Goal: Task Accomplishment & Management: Complete application form

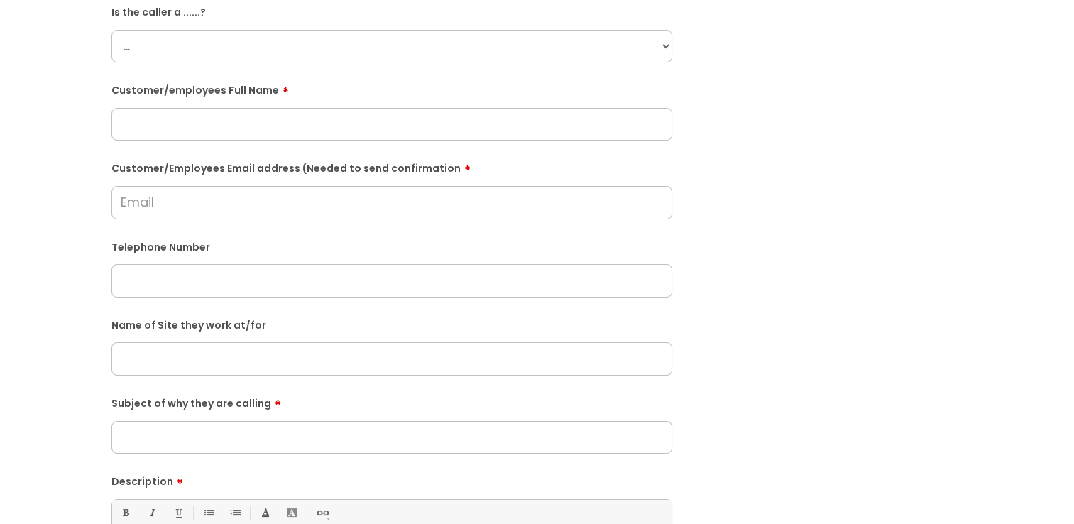
scroll to position [71, 0]
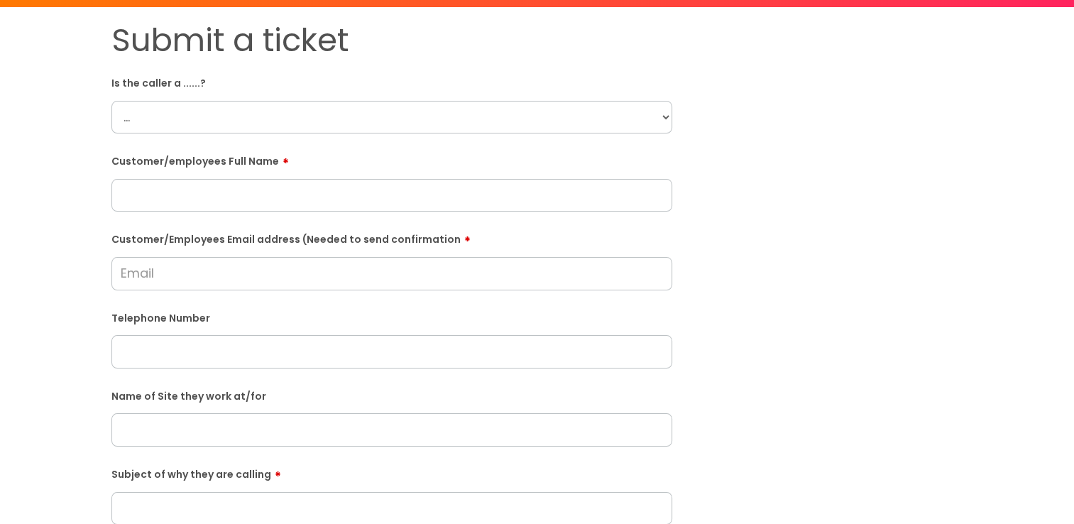
click at [370, 121] on select "... Citrus Customer Citrus Employee [DEMOGRAPHIC_DATA] Supplier" at bounding box center [391, 117] width 561 height 33
select select "Citrus Customer"
click at [111, 101] on select "... Citrus Customer Citrus Employee [DEMOGRAPHIC_DATA] Supplier" at bounding box center [391, 117] width 561 height 33
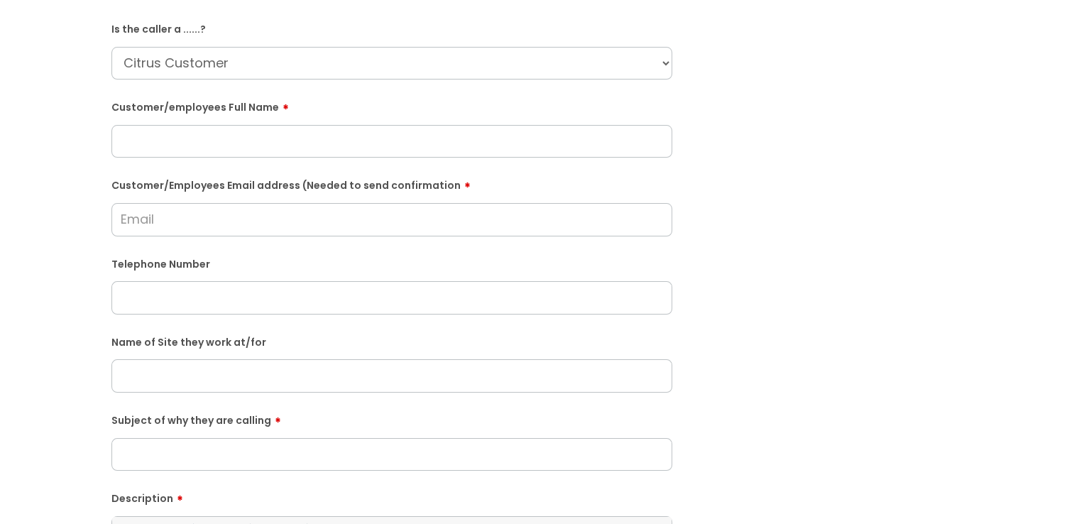
scroll to position [213, 0]
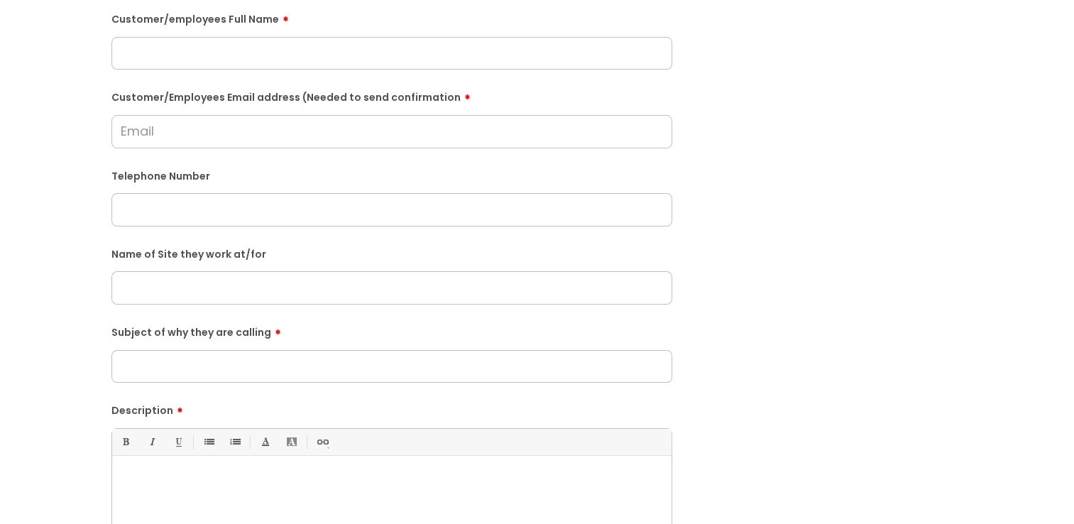
click at [233, 124] on input "Customer/Employees Email address (Needed to send confirmation" at bounding box center [391, 131] width 561 height 33
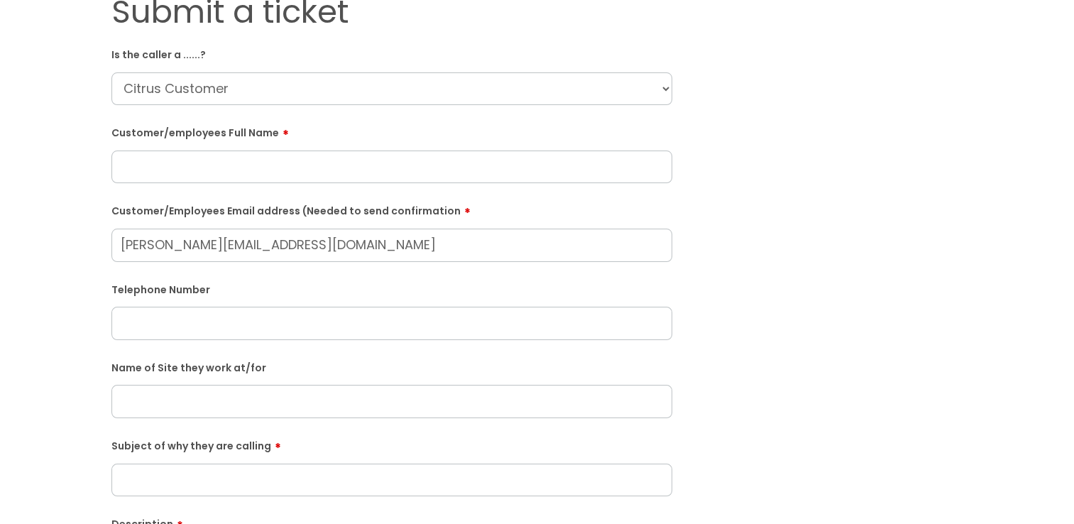
scroll to position [71, 0]
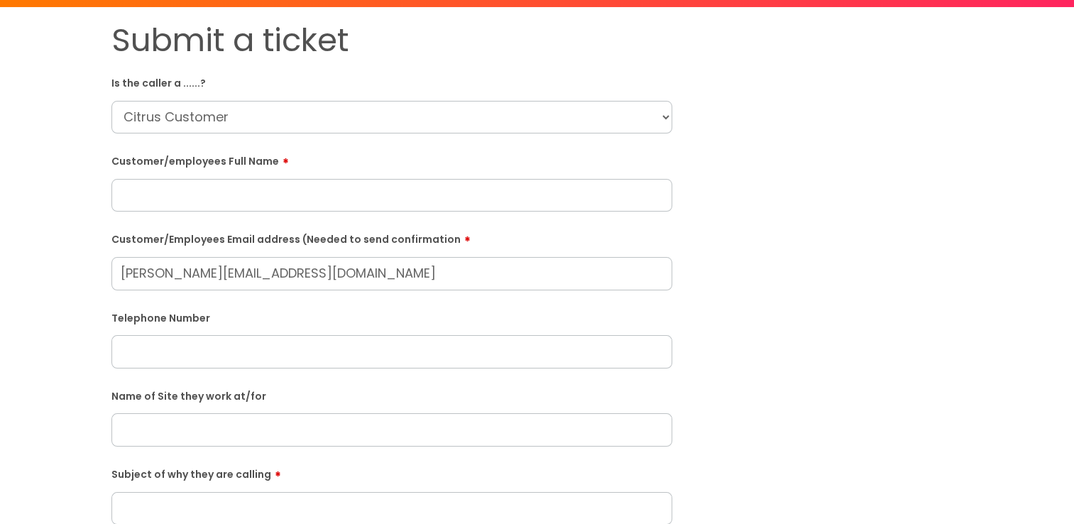
type input "[PERSON_NAME][EMAIL_ADDRESS][DOMAIN_NAME]"
click at [187, 186] on input "text" at bounding box center [391, 195] width 561 height 33
click at [292, 197] on input "text" at bounding box center [391, 195] width 561 height 33
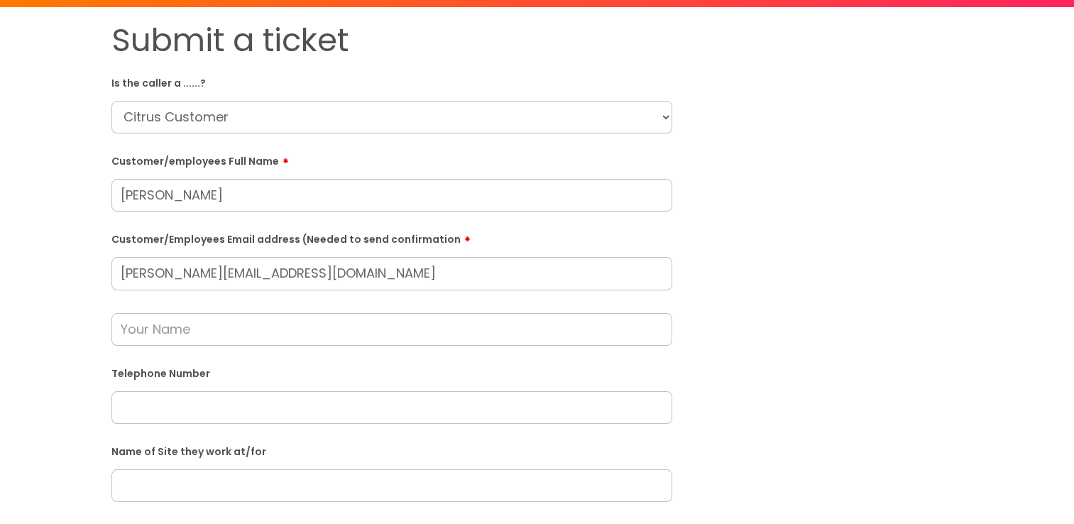
click at [128, 192] on input "[PERSON_NAME]" at bounding box center [391, 195] width 561 height 33
type input "[PERSON_NAME]"
click at [236, 322] on input "text" at bounding box center [391, 329] width 561 height 33
type input "[PERSON_NAME]"
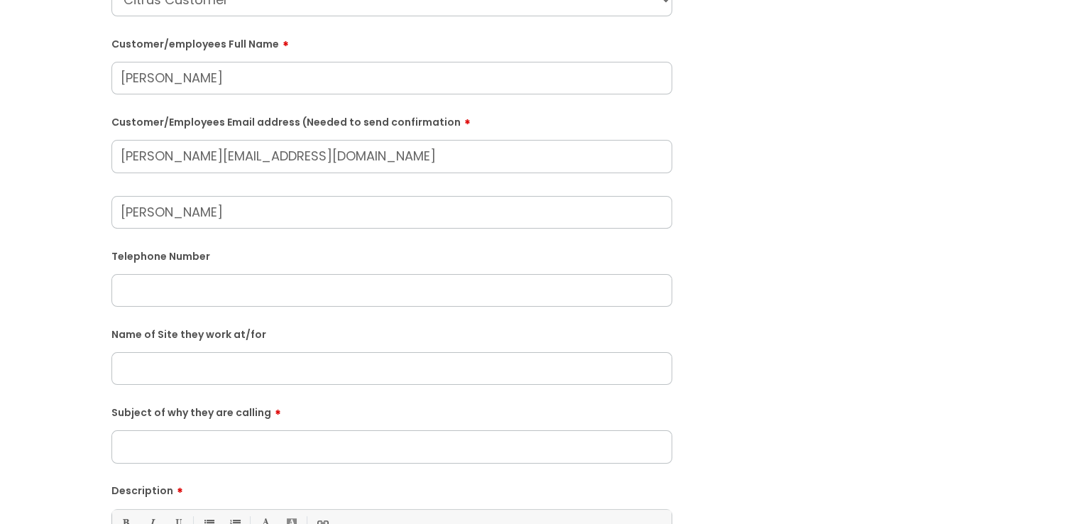
scroll to position [213, 0]
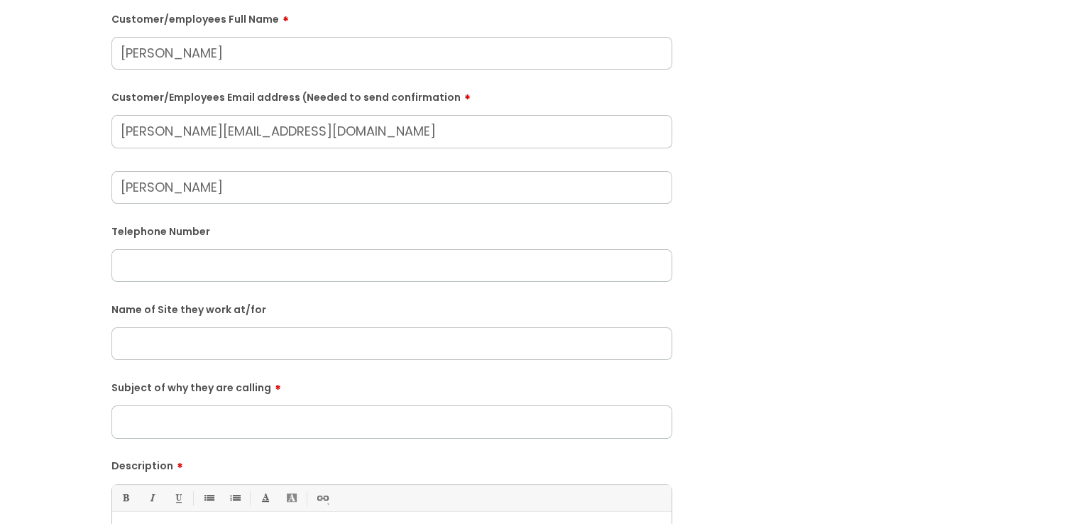
paste input "07841144225"
type input "07841144225"
paste input "Hair [PERSON_NAME] Waterlooville"
type input "Hair [PERSON_NAME] Waterlooville"
click at [238, 424] on input "Subject of why they are calling" at bounding box center [391, 421] width 561 height 33
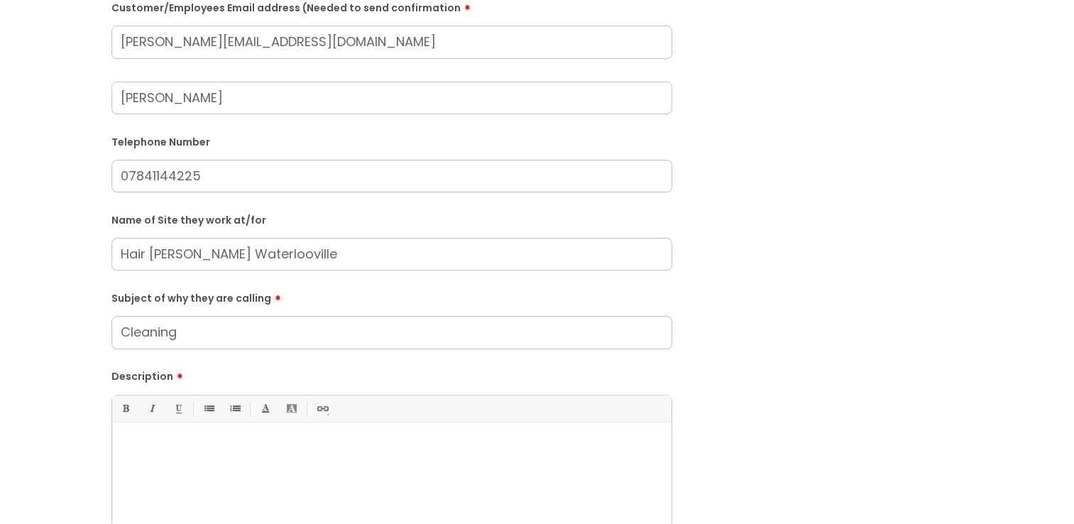
scroll to position [426, 0]
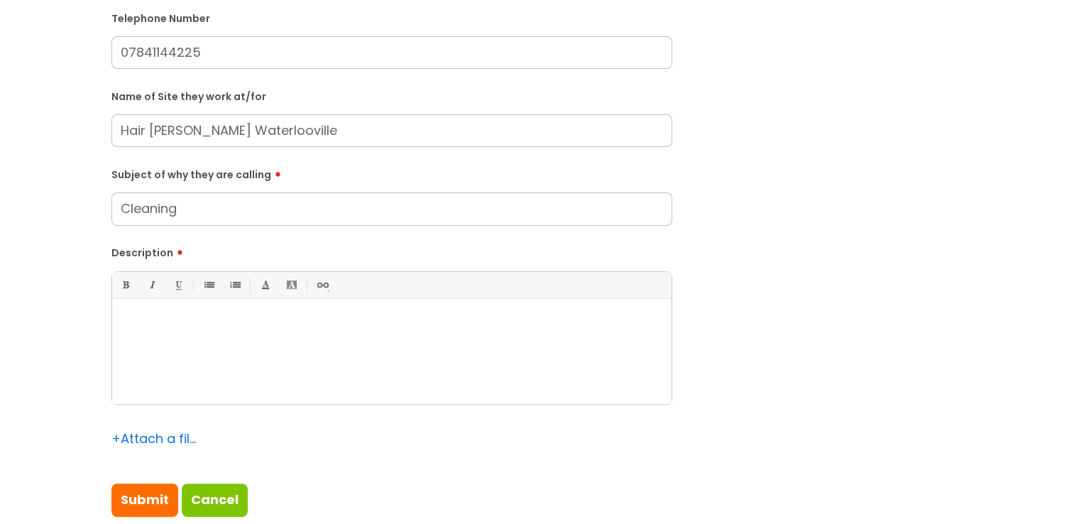
type input "Cleaning"
click at [191, 338] on div at bounding box center [391, 355] width 559 height 98
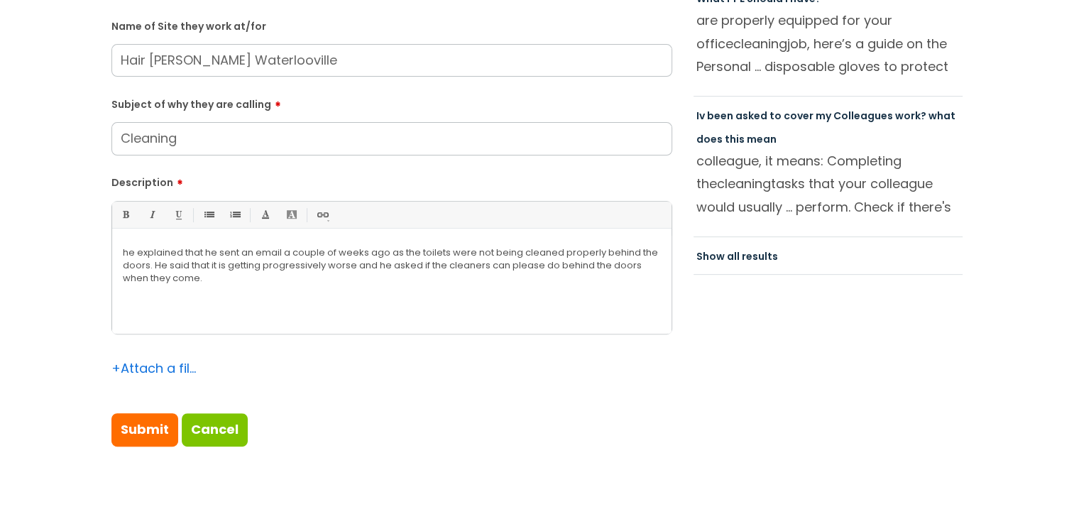
scroll to position [568, 0]
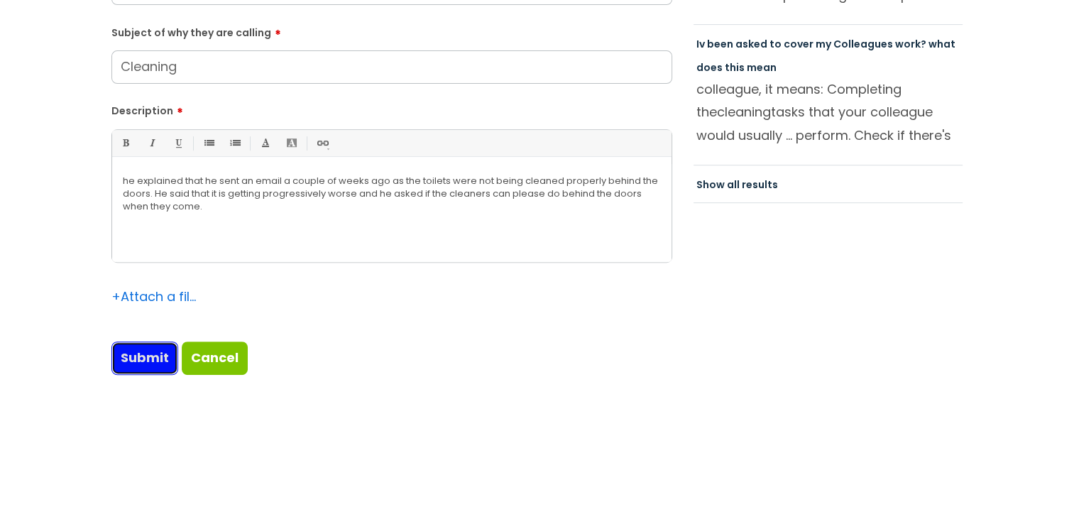
click at [143, 370] on input "Submit" at bounding box center [144, 357] width 67 height 33
type input "Please Wait..."
